Goal: Transaction & Acquisition: Purchase product/service

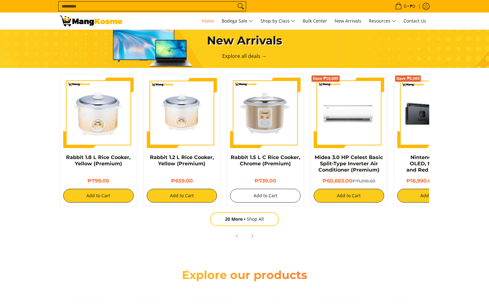
scroll to position [370, 0]
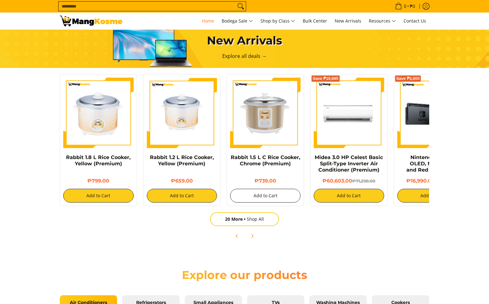
click at [271, 199] on button "Add to Cart" at bounding box center [265, 196] width 70 height 14
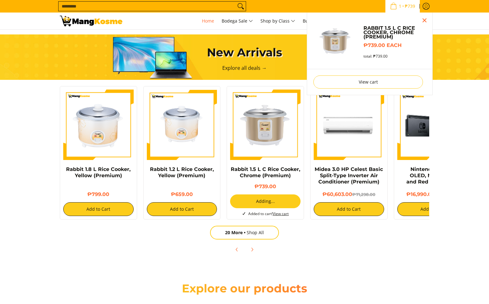
scroll to position [353, 0]
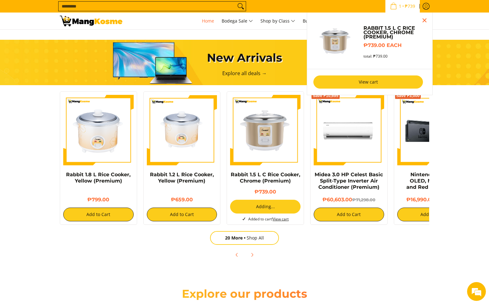
click at [380, 84] on link "View cart" at bounding box center [369, 81] width 110 height 13
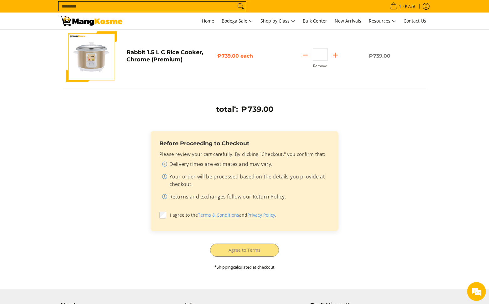
click at [241, 244] on div "total * : ₱739.00 Before Proceeding to Checkout Please review your cart careful…" at bounding box center [244, 191] width 363 height 173
click at [240, 248] on div "total * : ₱739.00 Before Proceeding to Checkout Please review your cart careful…" at bounding box center [244, 191] width 363 height 173
click at [239, 250] on div "total * : ₱739.00 Before Proceeding to Checkout Please review your cart careful…" at bounding box center [244, 191] width 363 height 173
click at [246, 253] on div "total * : ₱739.00 Before Proceeding to Checkout Please review your cart careful…" at bounding box center [244, 191] width 363 height 173
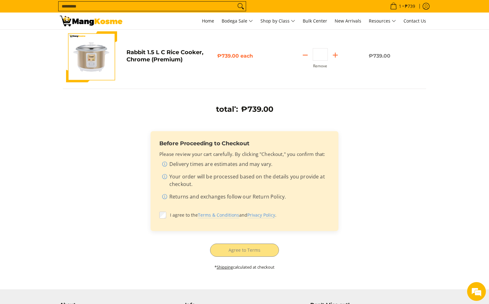
click at [246, 253] on div "total * : ₱739.00 Before Proceeding to Checkout Please review your cart careful…" at bounding box center [244, 191] width 363 height 173
click at [170, 215] on span "I agree to the Terms & Conditions and Privacy Policy ." at bounding box center [250, 215] width 160 height 7
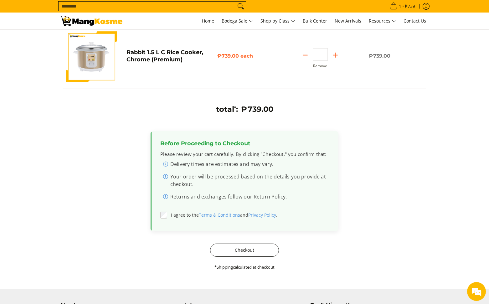
click at [231, 249] on button "Checkout" at bounding box center [244, 250] width 69 height 13
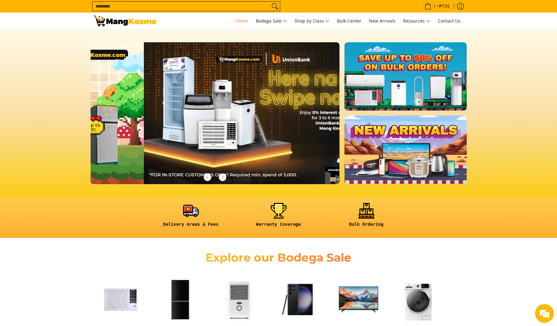
scroll to position [0, 249]
